Goal: Check status: Check status

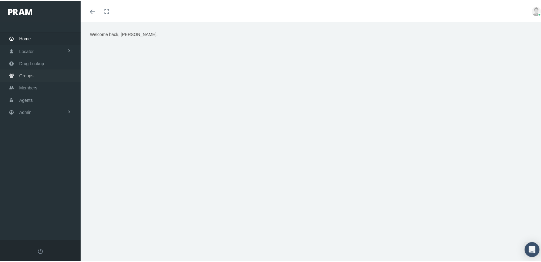
click at [23, 71] on span "Groups" at bounding box center [26, 74] width 14 height 12
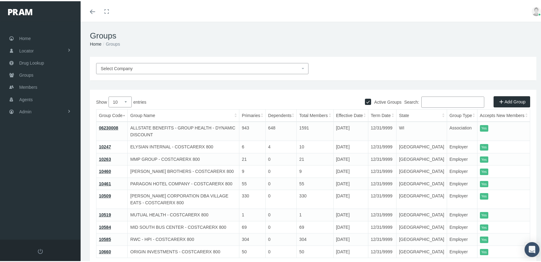
drag, startPoint x: 439, startPoint y: 103, endPoint x: 465, endPoint y: 85, distance: 31.5
click at [440, 100] on input "Search:" at bounding box center [452, 100] width 63 height 11
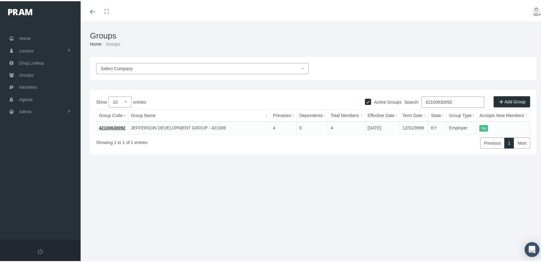
type input "42100630092"
click at [119, 126] on link "42100630092" at bounding box center [112, 126] width 27 height 5
